Goal: Information Seeking & Learning: Learn about a topic

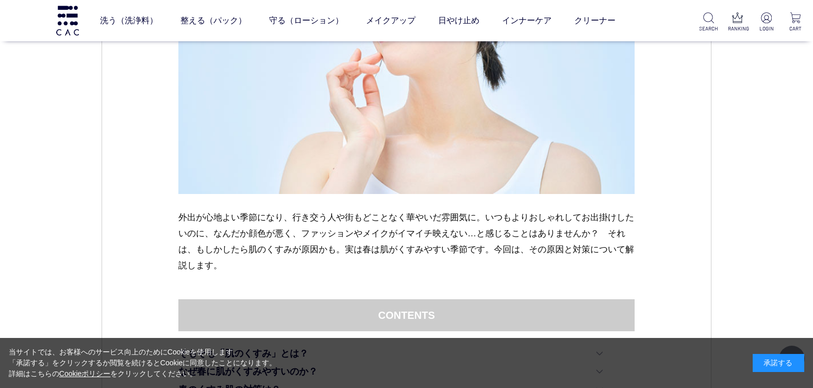
scroll to position [378, 0]
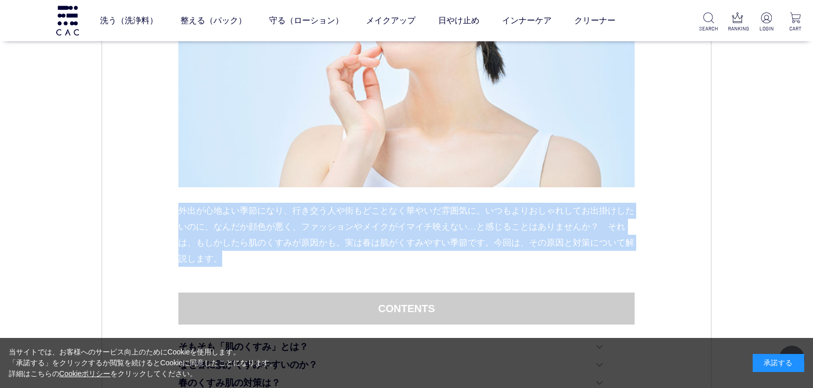
drag, startPoint x: 170, startPoint y: 213, endPoint x: 303, endPoint y: 265, distance: 142.5
copy p "外出が心地よい季節になり、行き交う人や街もどことなく華やいだ雰囲気に。いつもよりおしゃれしてお出掛けしたいのに、なんだか顔色が悪く、ファッションやメイクがイマ…"
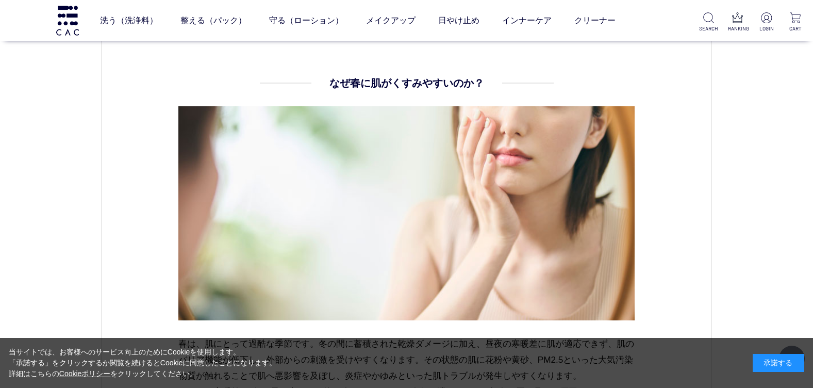
scroll to position [1540, 0]
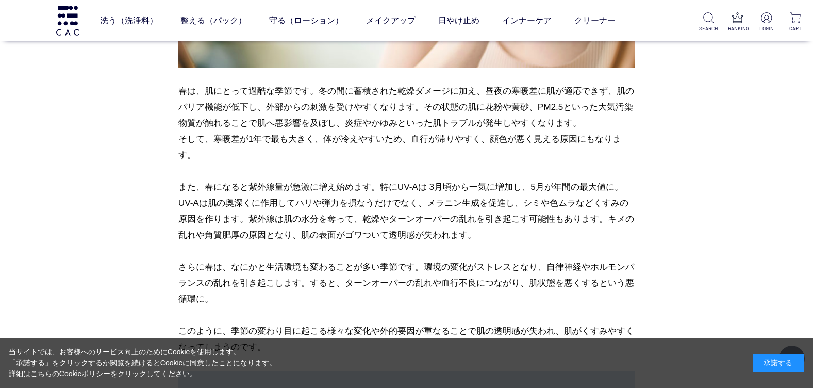
click at [147, 260] on div "スキンケア [DATE] vol.40 春の肌はくすみがち？透明感を取り戻すスキンケア 外出が心地よい季節になり、行き交う人や街もどことなく華やいだ雰囲気に。…" at bounding box center [407, 102] width 610 height 3059
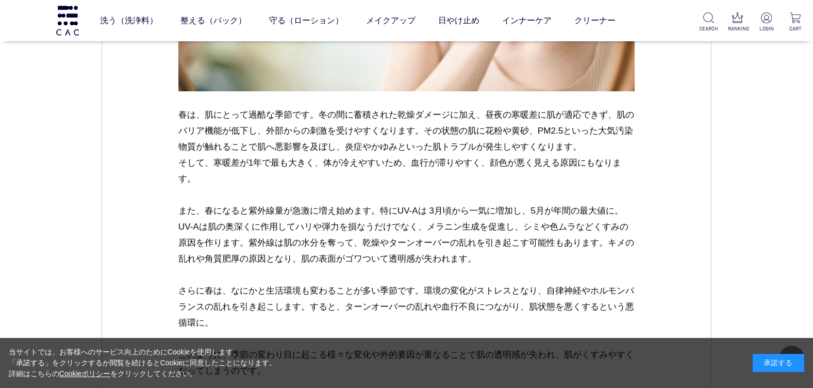
scroll to position [1519, 0]
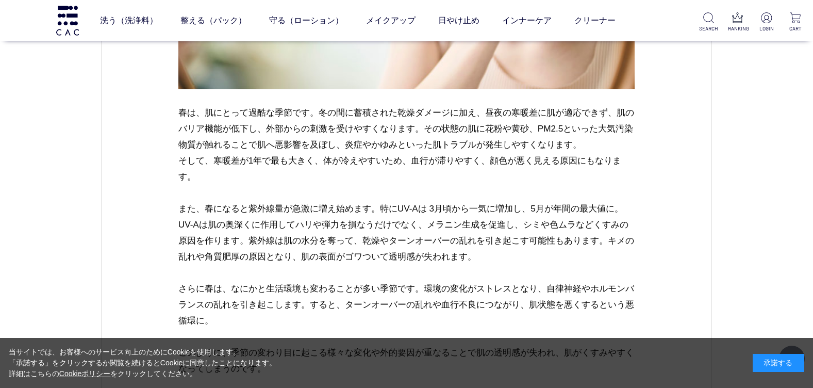
drag, startPoint x: 324, startPoint y: 111, endPoint x: 395, endPoint y: 174, distance: 94.2
click at [395, 174] on p "春は、肌にとって過酷な季節です。冬の間に蓄積された乾燥ダメージに加え、昼夜の寒暖差に肌が適応できず、肌のバリア機能が低下し、外部からの刺激を受けやすくなります…" at bounding box center [406, 249] width 457 height 288
copy p "冬の間に蓄積された乾燥ダメージに加え、昼夜の寒暖差に肌が適応できず、肌のバリア機能が低下し、外部からの刺激を受けやすくなります。その状態の肌に花粉や黄砂、PM…"
click at [360, 204] on p "春は、肌にとって過酷な季節です。冬の間に蓄積された乾燥ダメージに加え、昼夜の寒暖差に肌が適応できず、肌のバリア機能が低下し、外部からの刺激を受けやすくなります…" at bounding box center [406, 249] width 457 height 288
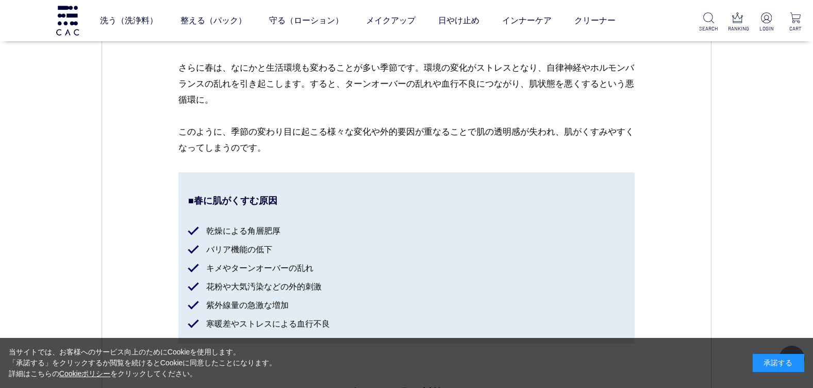
scroll to position [1745, 0]
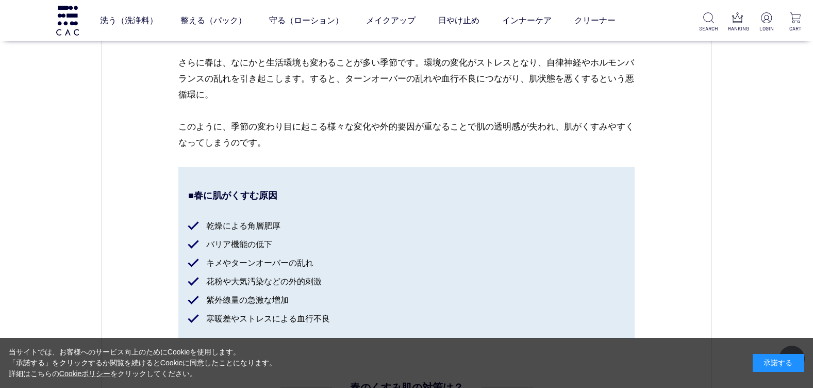
click at [230, 126] on p "春は、肌にとって過酷な季節です。冬の間に蓄積された乾燥ダメージに加え、昼夜の寒暖差に肌が適応できず、肌のバリア機能が低下し、外部からの刺激を受けやすくなります…" at bounding box center [406, 23] width 457 height 288
drag, startPoint x: 276, startPoint y: 144, endPoint x: 170, endPoint y: 83, distance: 122.9
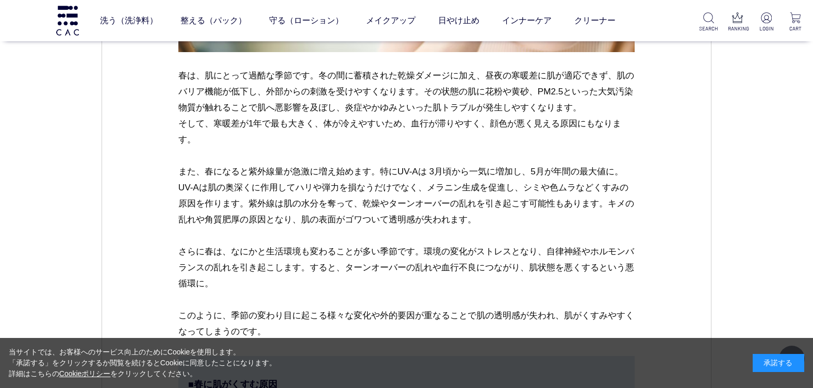
scroll to position [1529, 0]
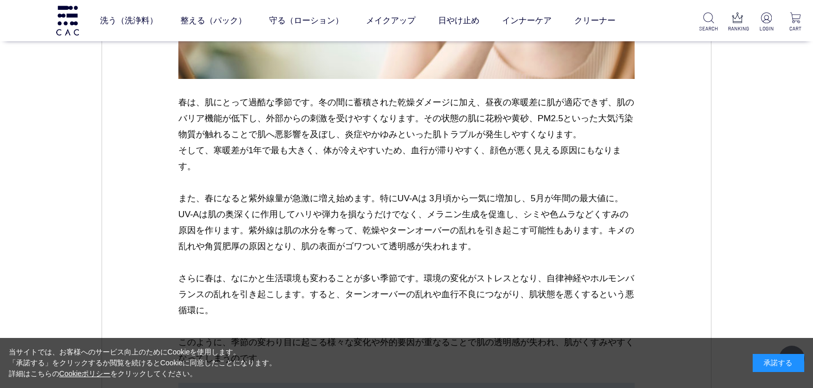
drag, startPoint x: 180, startPoint y: 100, endPoint x: 304, endPoint y: 363, distance: 291.1
copy body "lo、ipsumdolorsi。ametconsecteturadi、elitseddoeiusm、temporincid、utlaboreetdolorem…"
click at [181, 161] on p "春は、肌にとって過酷な季節です。冬の間に蓄積された乾燥ダメージに加え、昼夜の寒暖差に肌が適応できず、肌のバリア機能が低下し、外部からの刺激を受けやすくなります…" at bounding box center [406, 238] width 457 height 288
drag, startPoint x: 180, startPoint y: 101, endPoint x: 297, endPoint y: 100, distance: 116.6
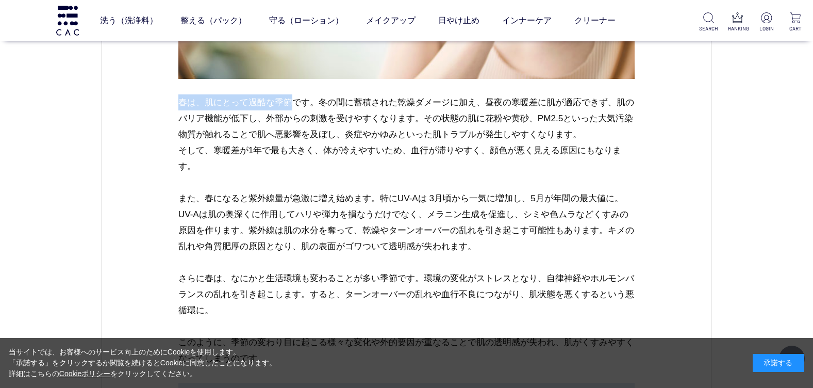
click at [297, 100] on p "春は、肌にとって過酷な季節です。冬の間に蓄積された乾燥ダメージに加え、昼夜の寒暖差に肌が適応できず、肌のバリア機能が低下し、外部からの刺激を受けやすくなります…" at bounding box center [406, 238] width 457 height 288
copy p "春は、肌にとって過酷な季節"
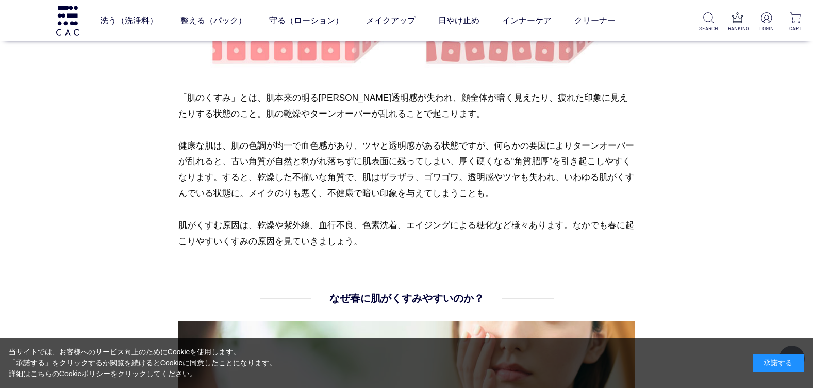
scroll to position [927, 0]
